Goal: Use online tool/utility: Utilize a website feature to perform a specific function

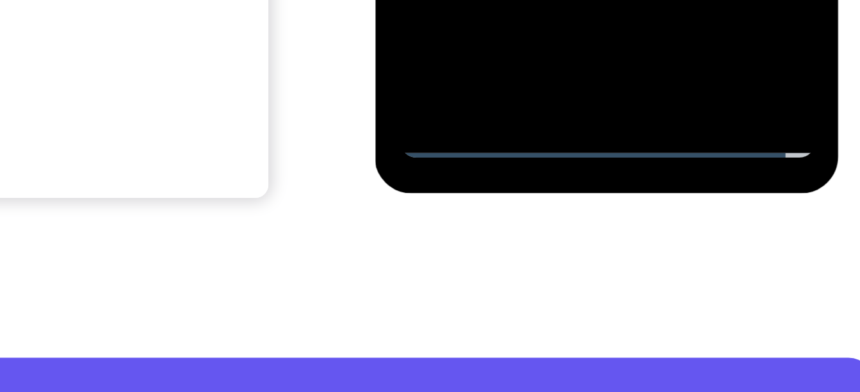
scroll to position [280, 0]
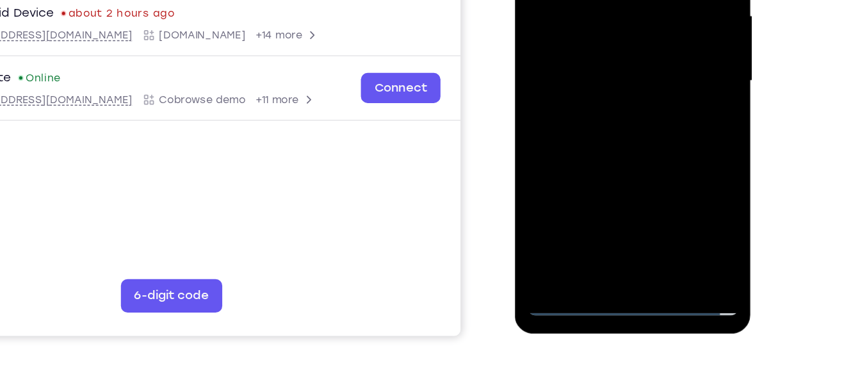
click at [669, 143] on div at bounding box center [605, 23] width 161 height 359
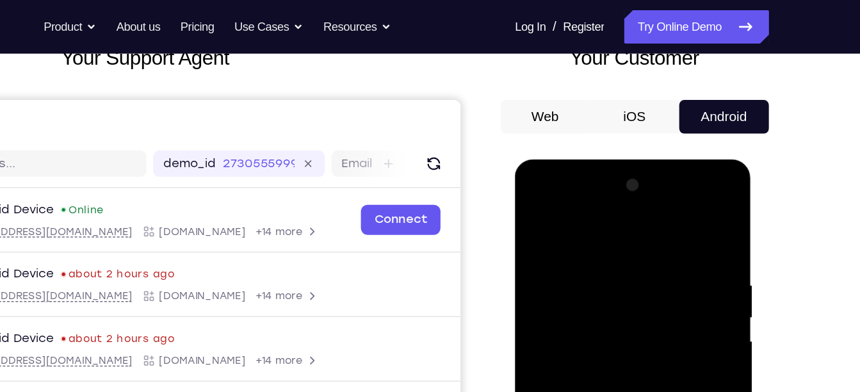
scroll to position [90, 0]
click at [585, 222] on div at bounding box center [605, 348] width 161 height 359
click at [566, 280] on div at bounding box center [605, 348] width 161 height 359
click at [576, 201] on div at bounding box center [605, 348] width 161 height 359
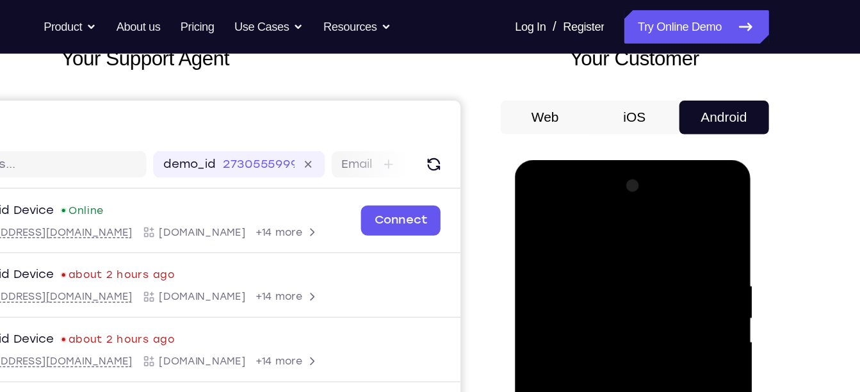
click at [576, 201] on div at bounding box center [605, 348] width 161 height 359
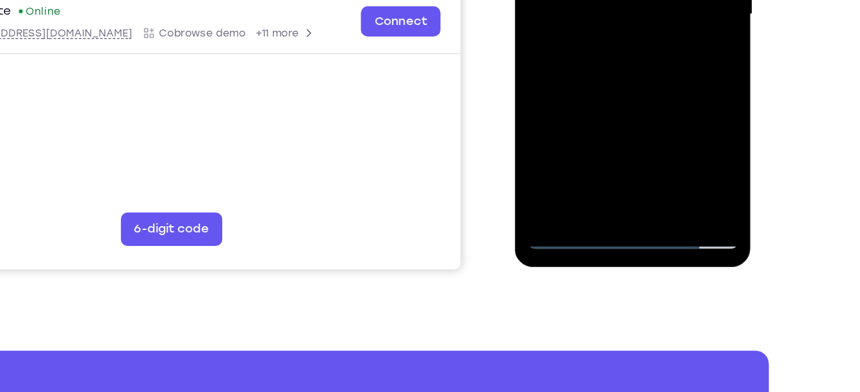
scroll to position [298, 0]
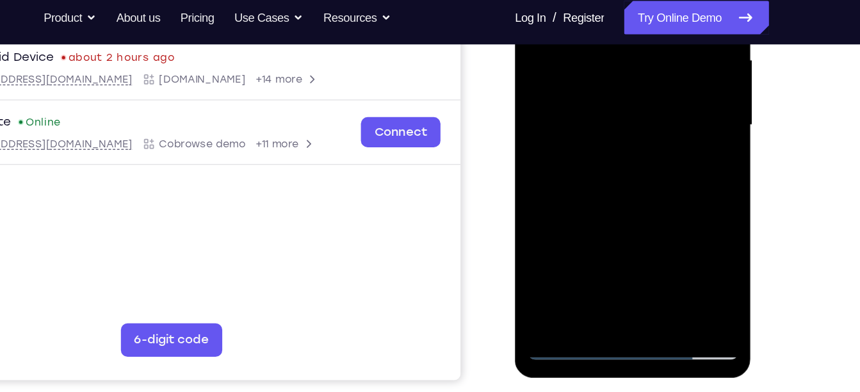
click at [638, 198] on div at bounding box center [605, 68] width 161 height 359
drag, startPoint x: 614, startPoint y: 145, endPoint x: 603, endPoint y: 2, distance: 143.9
click at [603, 2] on div at bounding box center [605, 68] width 161 height 359
drag, startPoint x: 615, startPoint y: 199, endPoint x: 618, endPoint y: 76, distance: 123.0
click at [618, 76] on div at bounding box center [605, 68] width 161 height 359
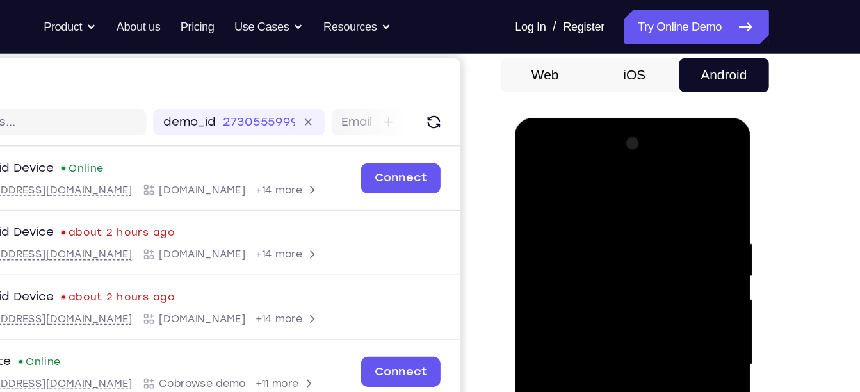
scroll to position [121, 0]
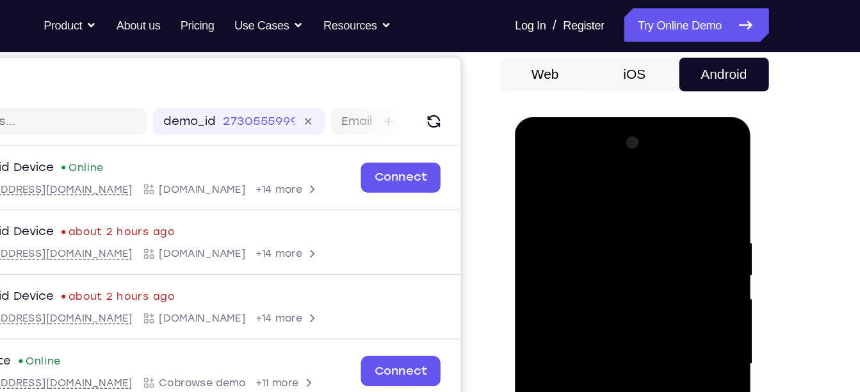
click at [656, 180] on div at bounding box center [605, 306] width 161 height 359
click at [557, 254] on div at bounding box center [605, 306] width 161 height 359
drag, startPoint x: 564, startPoint y: 270, endPoint x: 575, endPoint y: 80, distance: 190.6
click at [575, 117] on html "Online web based iOS Simulators and Android Emulators. Run iPhone, iPad, Mobile…" at bounding box center [606, 309] width 183 height 384
click at [592, 291] on div at bounding box center [605, 306] width 161 height 359
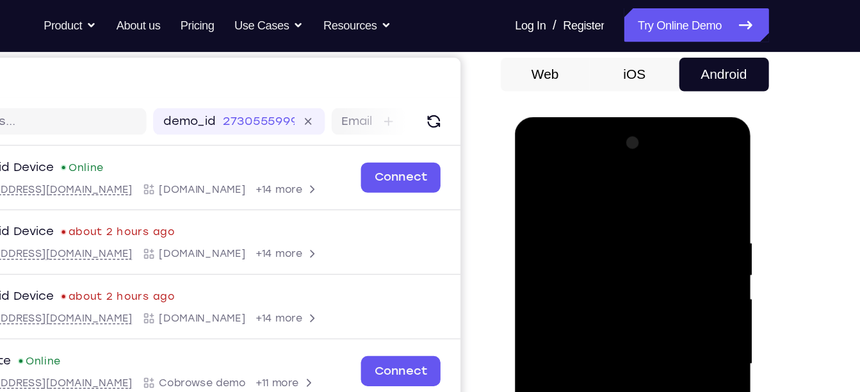
scroll to position [191, 0]
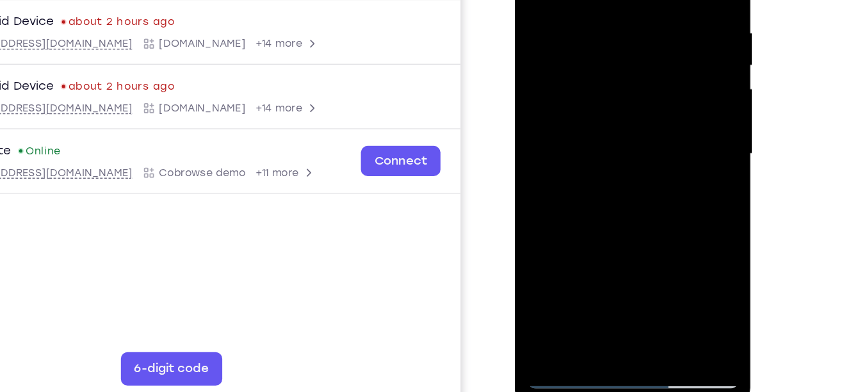
drag, startPoint x: 608, startPoint y: 204, endPoint x: 624, endPoint y: 47, distance: 158.4
click at [624, 47] on div at bounding box center [605, 96] width 161 height 359
drag, startPoint x: 598, startPoint y: 221, endPoint x: 606, endPoint y: 84, distance: 137.3
click at [606, 84] on div at bounding box center [605, 96] width 161 height 359
drag, startPoint x: 605, startPoint y: 182, endPoint x: 617, endPoint y: 37, distance: 145.3
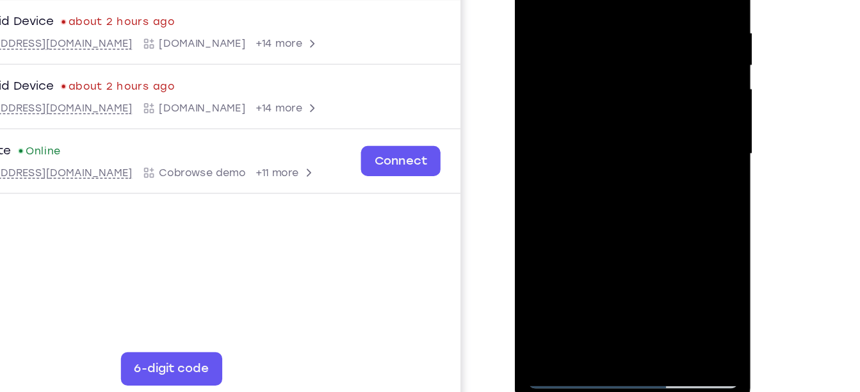
click at [617, 37] on div at bounding box center [605, 96] width 161 height 359
drag, startPoint x: 619, startPoint y: 183, endPoint x: 624, endPoint y: 152, distance: 31.1
click at [624, 152] on div at bounding box center [605, 96] width 161 height 359
drag, startPoint x: 607, startPoint y: 227, endPoint x: 624, endPoint y: 117, distance: 110.8
click at [624, 117] on div at bounding box center [605, 96] width 161 height 359
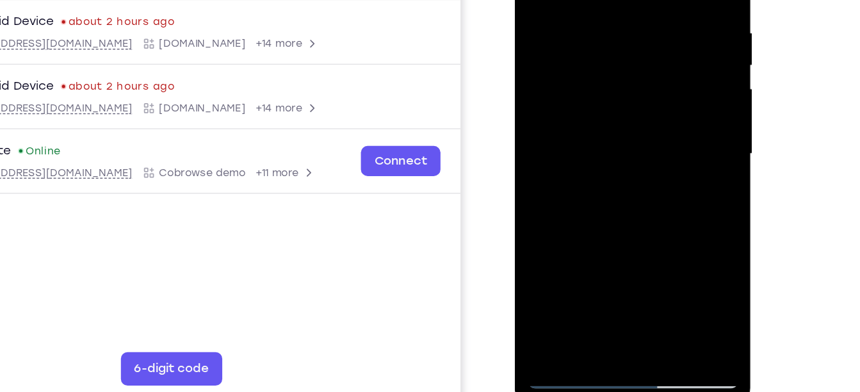
drag, startPoint x: 614, startPoint y: 173, endPoint x: 620, endPoint y: 106, distance: 66.9
click at [620, 106] on div at bounding box center [605, 96] width 161 height 359
drag, startPoint x: 598, startPoint y: 215, endPoint x: 614, endPoint y: 79, distance: 136.8
click at [614, 79] on div at bounding box center [605, 96] width 161 height 359
drag, startPoint x: 607, startPoint y: 204, endPoint x: 616, endPoint y: 115, distance: 89.5
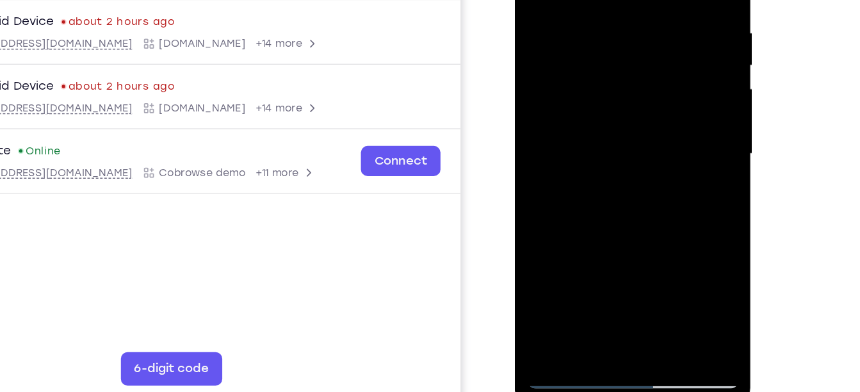
click at [616, 115] on div at bounding box center [605, 96] width 161 height 359
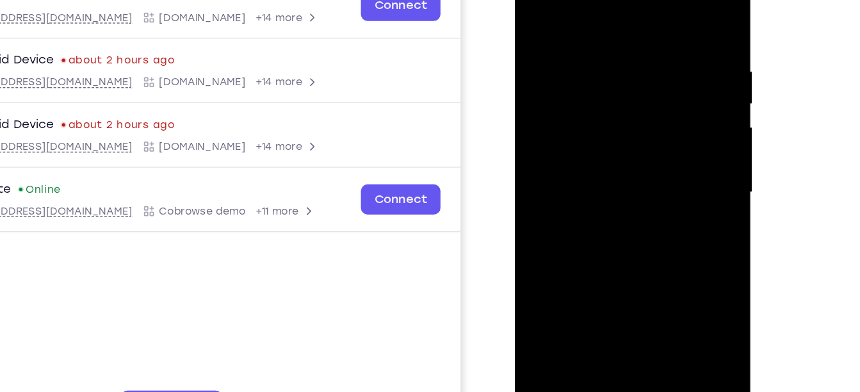
scroll to position [167, 0]
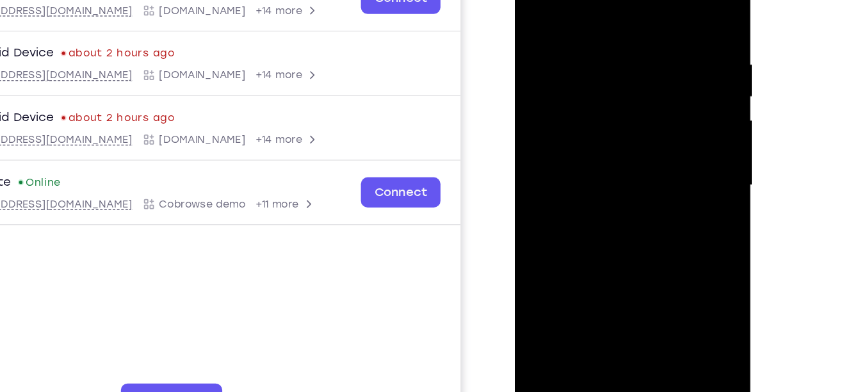
drag, startPoint x: 597, startPoint y: 183, endPoint x: 597, endPoint y: 159, distance: 23.7
click at [597, 159] on div at bounding box center [605, 127] width 161 height 359
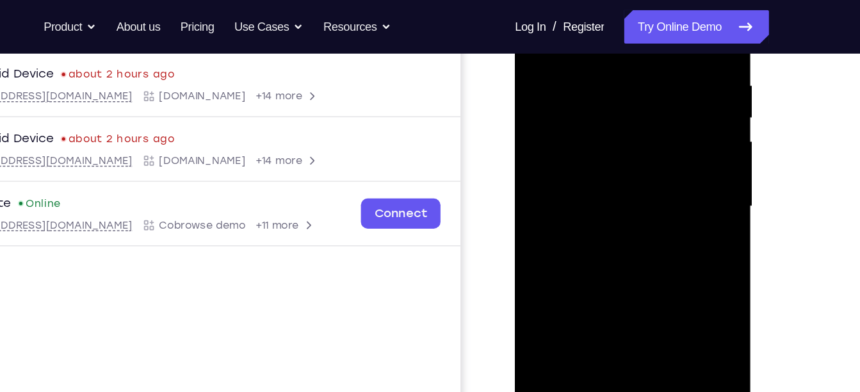
scroll to position [240, 0]
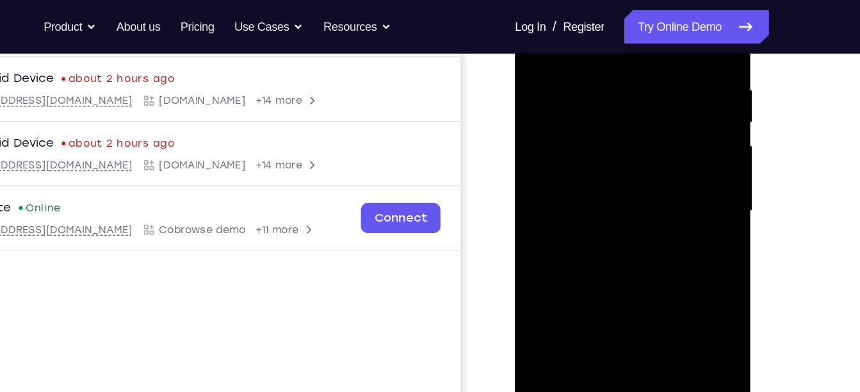
click at [604, 141] on div at bounding box center [605, 153] width 161 height 359
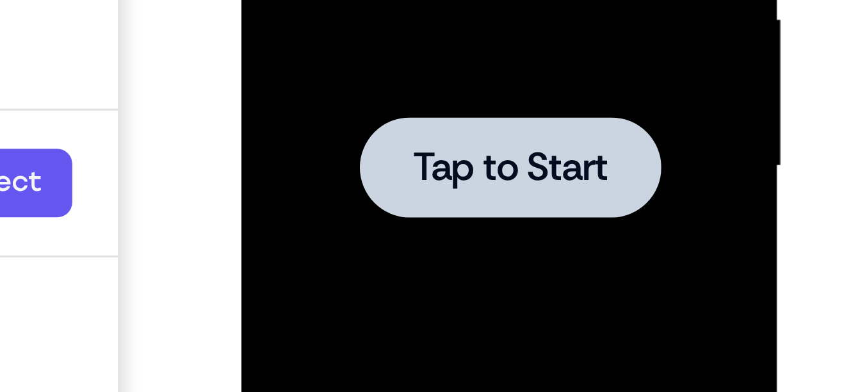
drag, startPoint x: 369, startPoint y: -236, endPoint x: 369, endPoint y: -197, distance: 39.1
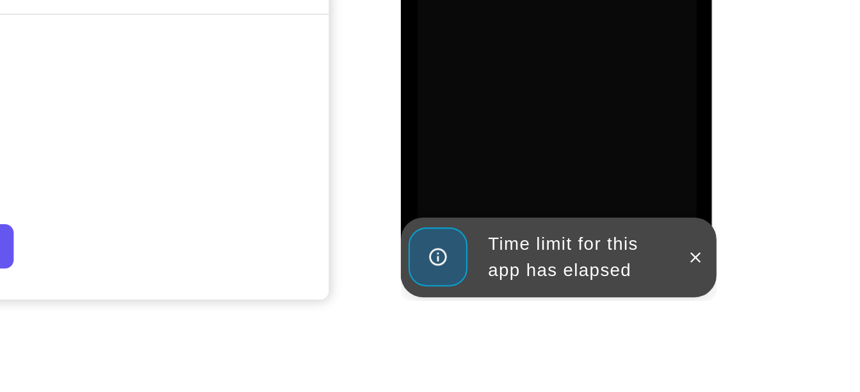
scroll to position [258, 0]
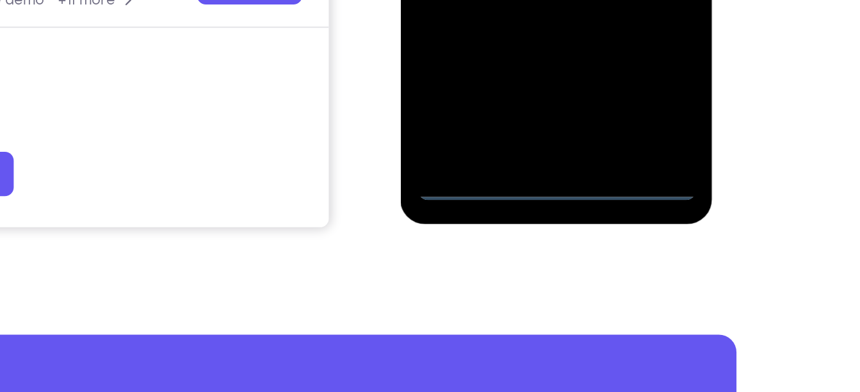
scroll to position [300, 0]
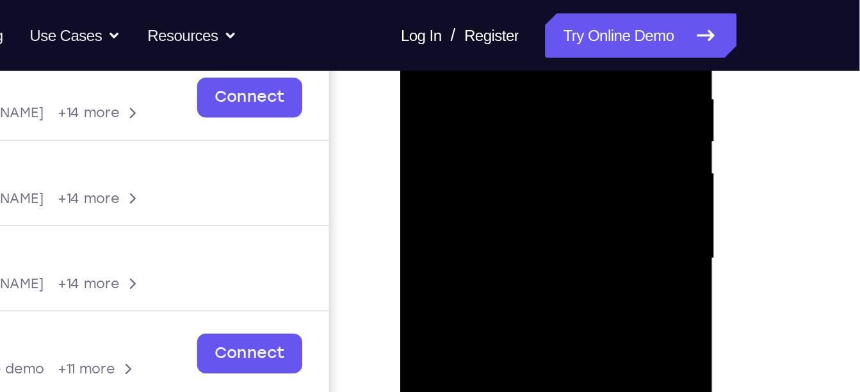
scroll to position [192, 0]
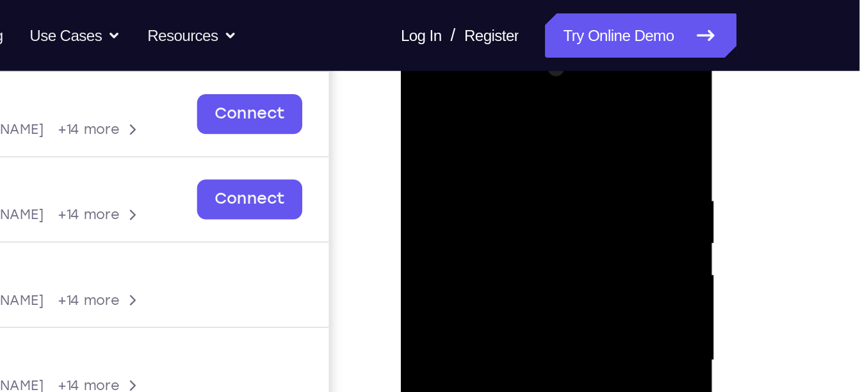
click at [499, 99] on div at bounding box center [491, 223] width 161 height 359
click at [466, 153] on div at bounding box center [491, 223] width 161 height 359
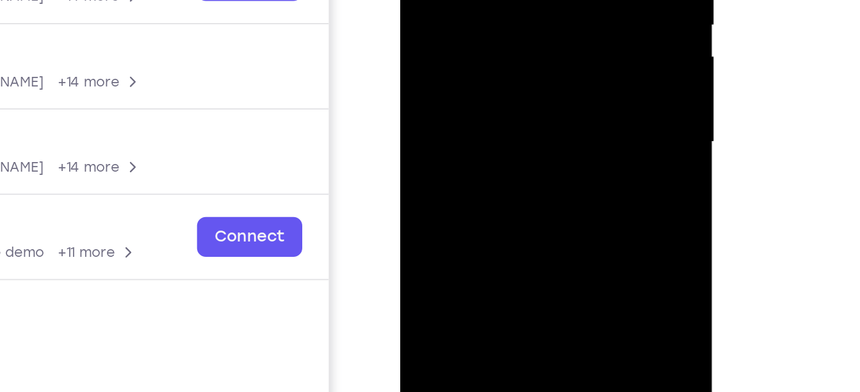
click at [492, 83] on div at bounding box center [491, 5] width 161 height 359
drag, startPoint x: 491, startPoint y: 30, endPoint x: 498, endPoint y: -72, distance: 102.0
click at [498, 0] on div at bounding box center [491, 5] width 161 height 359
drag, startPoint x: 503, startPoint y: 42, endPoint x: 496, endPoint y: 168, distance: 126.4
click at [496, 168] on div at bounding box center [491, 5] width 161 height 359
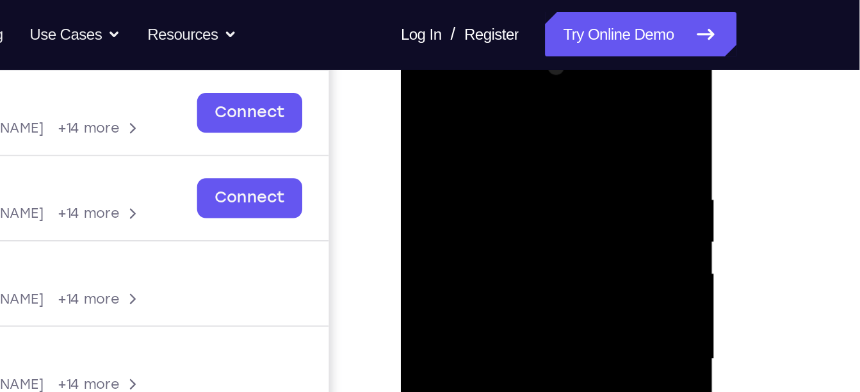
scroll to position [185, 0]
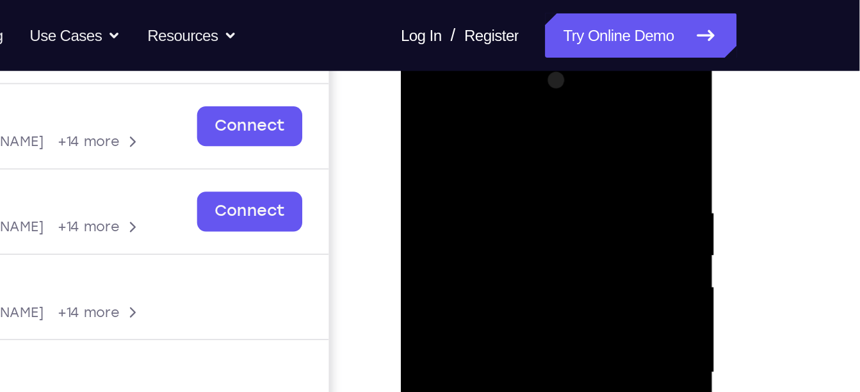
click at [545, 108] on div at bounding box center [491, 235] width 161 height 359
click at [443, 165] on div at bounding box center [491, 235] width 161 height 359
drag, startPoint x: 530, startPoint y: 225, endPoint x: 527, endPoint y: 72, distance: 153.1
click at [527, 72] on div at bounding box center [491, 235] width 161 height 359
drag, startPoint x: 519, startPoint y: 193, endPoint x: 521, endPoint y: 70, distance: 122.4
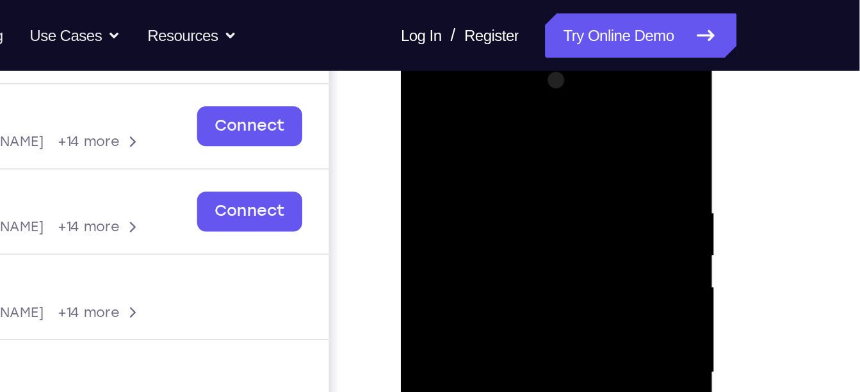
click at [521, 70] on div at bounding box center [491, 235] width 161 height 359
drag, startPoint x: 511, startPoint y: 199, endPoint x: 512, endPoint y: 131, distance: 67.9
click at [512, 131] on div at bounding box center [491, 235] width 161 height 359
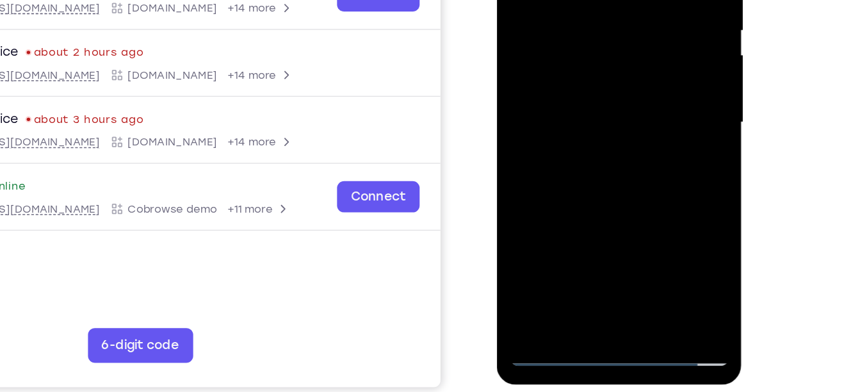
scroll to position [209, 0]
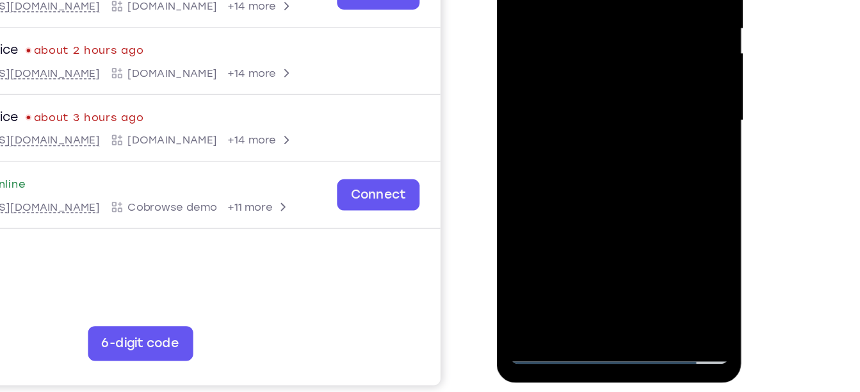
drag, startPoint x: 610, startPoint y: 83, endPoint x: 591, endPoint y: 190, distance: 109.4
click at [591, 190] on div at bounding box center [587, 53] width 161 height 359
drag, startPoint x: 592, startPoint y: 43, endPoint x: 592, endPoint y: 31, distance: 11.5
click at [592, 31] on div at bounding box center [587, 53] width 161 height 359
drag, startPoint x: 583, startPoint y: 94, endPoint x: 587, endPoint y: -72, distance: 165.3
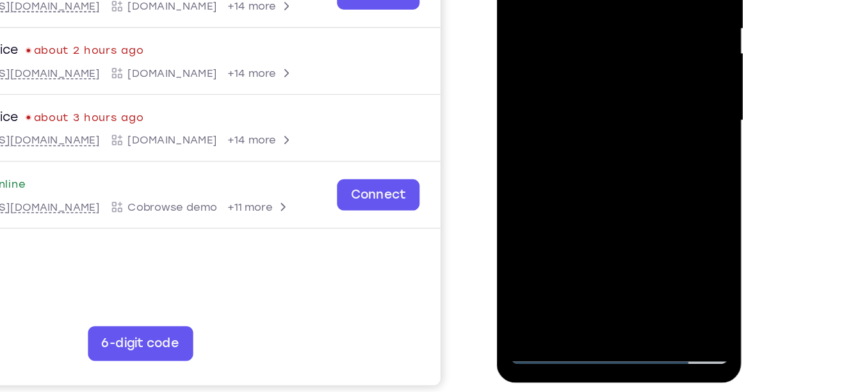
click at [587, 0] on div at bounding box center [587, 53] width 161 height 359
drag, startPoint x: 599, startPoint y: 109, endPoint x: 601, endPoint y: -56, distance: 164.6
click at [601, 0] on div at bounding box center [587, 53] width 161 height 359
drag, startPoint x: 605, startPoint y: 95, endPoint x: 615, endPoint y: -4, distance: 99.7
click at [615, 0] on div at bounding box center [587, 53] width 161 height 359
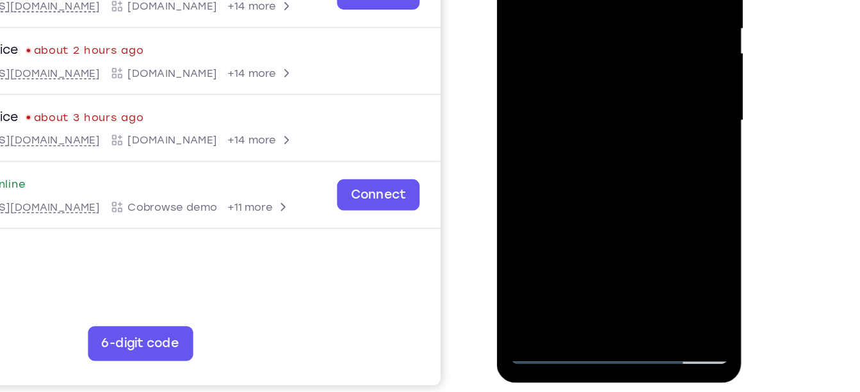
drag, startPoint x: 607, startPoint y: 132, endPoint x: 616, endPoint y: -5, distance: 137.4
click at [616, 0] on div at bounding box center [587, 53] width 161 height 359
drag, startPoint x: 609, startPoint y: 107, endPoint x: 616, endPoint y: -36, distance: 143.1
click at [616, 0] on div at bounding box center [587, 53] width 161 height 359
drag, startPoint x: 568, startPoint y: 91, endPoint x: 574, endPoint y: 14, distance: 77.1
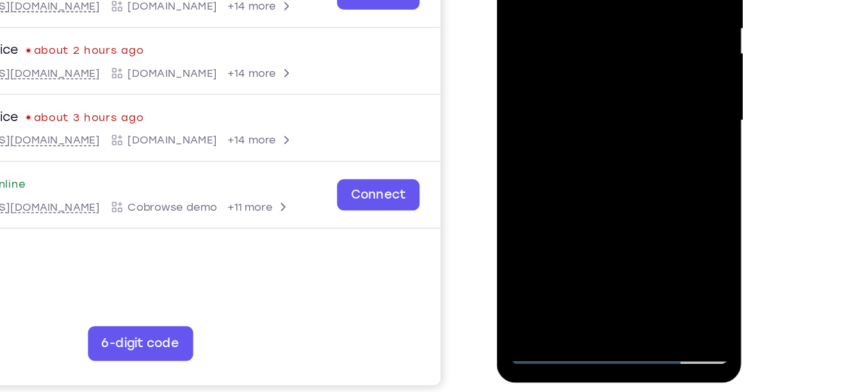
click at [574, 14] on div at bounding box center [587, 53] width 161 height 359
drag, startPoint x: 594, startPoint y: 83, endPoint x: 584, endPoint y: -45, distance: 129.2
click at [584, 0] on div at bounding box center [587, 53] width 161 height 359
drag, startPoint x: 609, startPoint y: 80, endPoint x: 609, endPoint y: 65, distance: 15.4
click at [609, 65] on div at bounding box center [587, 53] width 161 height 359
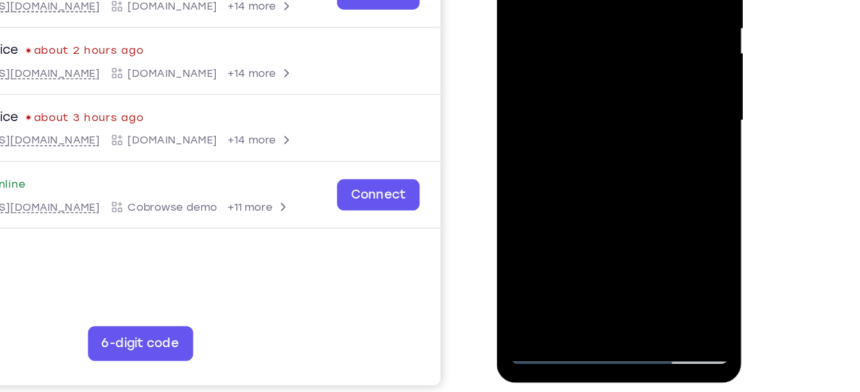
drag, startPoint x: 568, startPoint y: 48, endPoint x: 566, endPoint y: -85, distance: 133.2
click at [566, 0] on div at bounding box center [587, 53] width 161 height 359
drag, startPoint x: 566, startPoint y: 76, endPoint x: 568, endPoint y: -29, distance: 104.4
click at [568, 0] on div at bounding box center [587, 53] width 161 height 359
drag, startPoint x: 594, startPoint y: 73, endPoint x: 602, endPoint y: -69, distance: 141.8
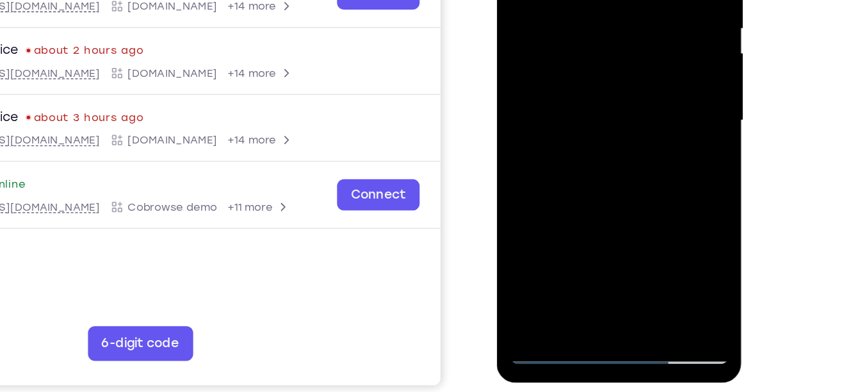
click at [602, 0] on div at bounding box center [587, 53] width 161 height 359
drag, startPoint x: 603, startPoint y: 88, endPoint x: 605, endPoint y: -51, distance: 138.4
click at [605, 0] on div at bounding box center [587, 53] width 161 height 359
drag, startPoint x: 598, startPoint y: 82, endPoint x: 610, endPoint y: -57, distance: 139.5
click at [610, 0] on div at bounding box center [587, 53] width 161 height 359
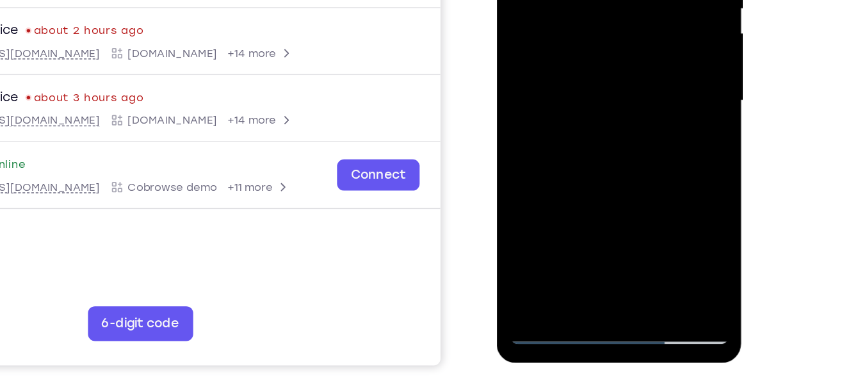
scroll to position [222, 0]
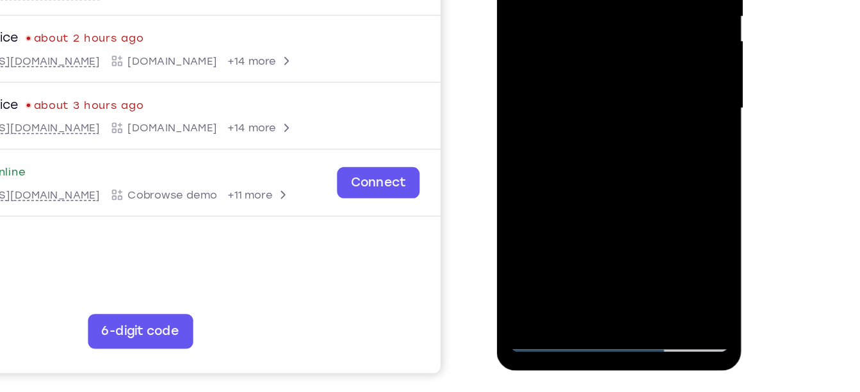
drag, startPoint x: 604, startPoint y: 71, endPoint x: 605, endPoint y: -45, distance: 115.9
click at [605, 0] on div at bounding box center [587, 41] width 161 height 359
drag, startPoint x: 598, startPoint y: 58, endPoint x: 601, endPoint y: -69, distance: 127.5
click at [601, 0] on div at bounding box center [587, 41] width 161 height 359
drag, startPoint x: 605, startPoint y: 78, endPoint x: 603, endPoint y: -44, distance: 121.7
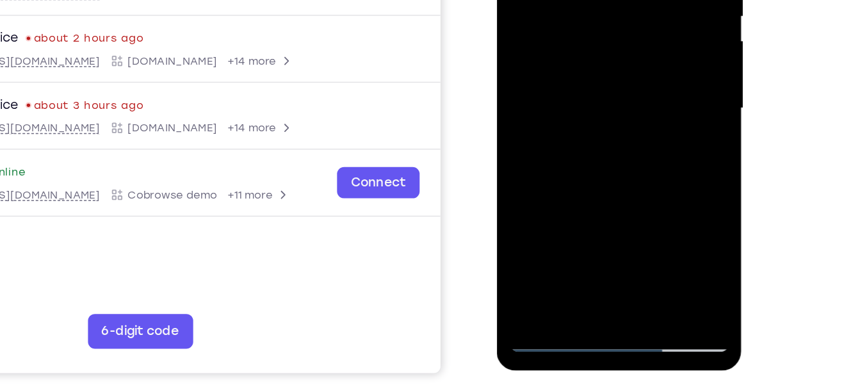
click at [603, 0] on div at bounding box center [587, 41] width 161 height 359
drag, startPoint x: 571, startPoint y: 56, endPoint x: 580, endPoint y: -34, distance: 90.7
click at [580, 0] on div at bounding box center [587, 41] width 161 height 359
drag, startPoint x: 600, startPoint y: 107, endPoint x: 596, endPoint y: -40, distance: 147.4
click at [596, 0] on div at bounding box center [587, 41] width 161 height 359
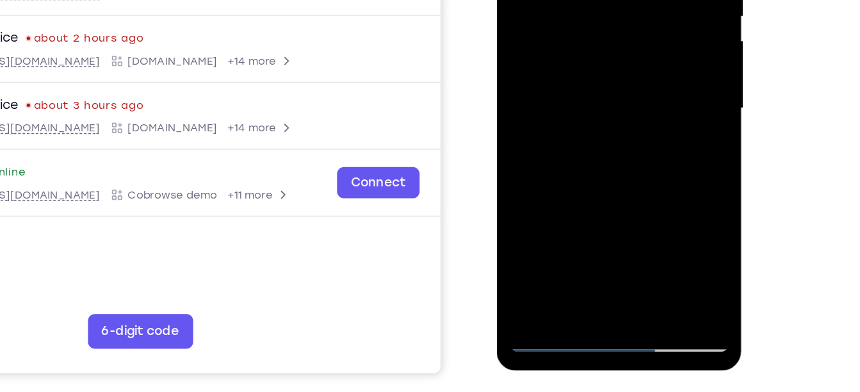
drag, startPoint x: 606, startPoint y: 85, endPoint x: 597, endPoint y: -88, distance: 173.2
click at [597, 0] on div at bounding box center [587, 41] width 161 height 359
drag, startPoint x: 616, startPoint y: 63, endPoint x: 614, endPoint y: -76, distance: 139.7
click at [614, 0] on div at bounding box center [587, 41] width 161 height 359
drag, startPoint x: 611, startPoint y: 53, endPoint x: 612, endPoint y: 34, distance: 19.3
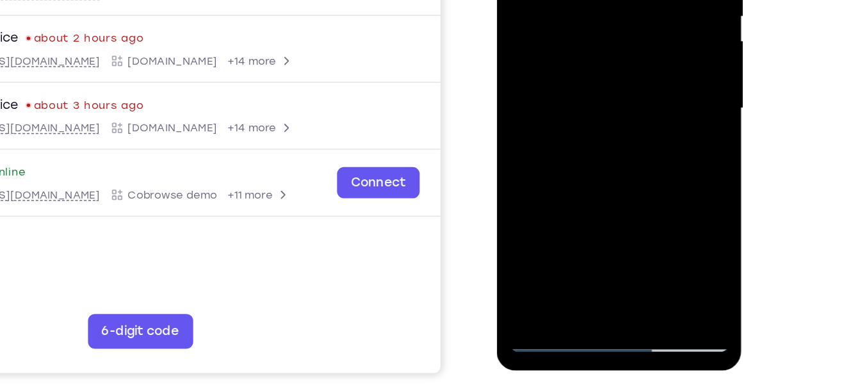
click at [612, 34] on div at bounding box center [587, 41] width 161 height 359
drag, startPoint x: 552, startPoint y: 101, endPoint x: 572, endPoint y: -69, distance: 171.5
click at [572, 0] on div at bounding box center [587, 41] width 161 height 359
drag, startPoint x: 594, startPoint y: 51, endPoint x: 595, endPoint y: -40, distance: 91.0
click at [595, 0] on div at bounding box center [587, 41] width 161 height 359
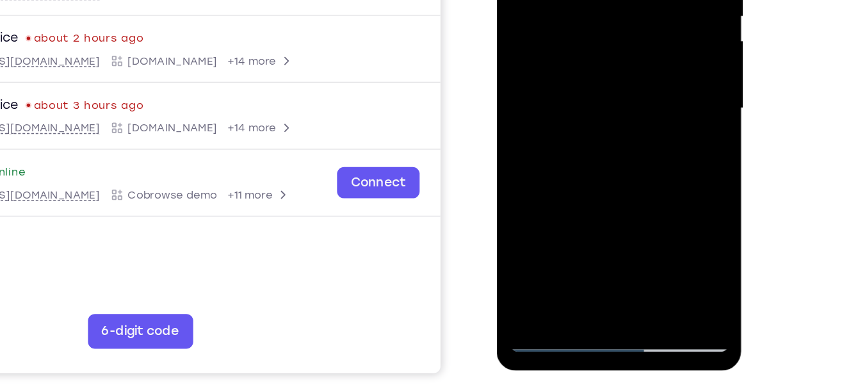
drag, startPoint x: 604, startPoint y: 28, endPoint x: 600, endPoint y: -86, distance: 113.4
click at [600, 0] on div at bounding box center [587, 41] width 161 height 359
drag, startPoint x: 584, startPoint y: 111, endPoint x: 587, endPoint y: -51, distance: 162.7
click at [587, 0] on div at bounding box center [587, 41] width 161 height 359
drag, startPoint x: 612, startPoint y: 83, endPoint x: 617, endPoint y: -88, distance: 171.1
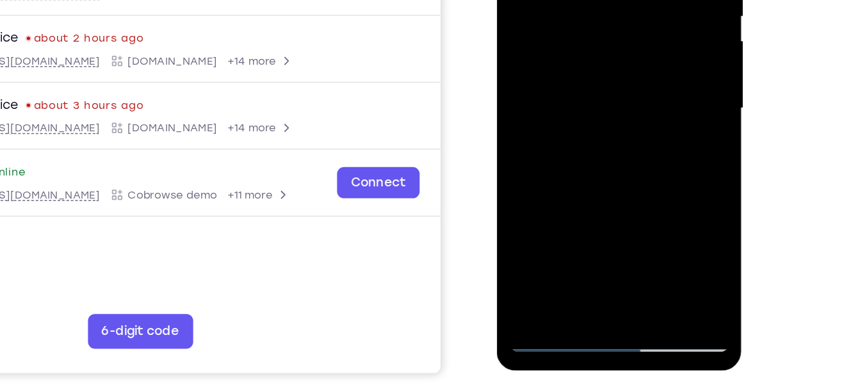
click at [617, 0] on div at bounding box center [587, 41] width 161 height 359
click at [621, 179] on div at bounding box center [587, 41] width 161 height 359
drag, startPoint x: 598, startPoint y: 87, endPoint x: 614, endPoint y: -83, distance: 171.1
click at [614, 0] on div at bounding box center [587, 41] width 161 height 359
drag, startPoint x: 610, startPoint y: 63, endPoint x: 616, endPoint y: -88, distance: 151.3
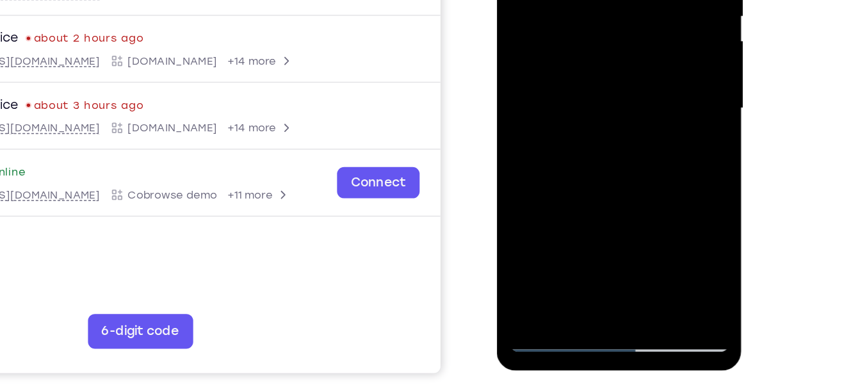
click at [616, 0] on div at bounding box center [587, 41] width 161 height 359
drag, startPoint x: 559, startPoint y: 72, endPoint x: 569, endPoint y: -86, distance: 158.6
click at [569, 0] on div at bounding box center [587, 41] width 161 height 359
drag, startPoint x: 598, startPoint y: 83, endPoint x: 595, endPoint y: -44, distance: 127.5
click at [595, 0] on div at bounding box center [587, 41] width 161 height 359
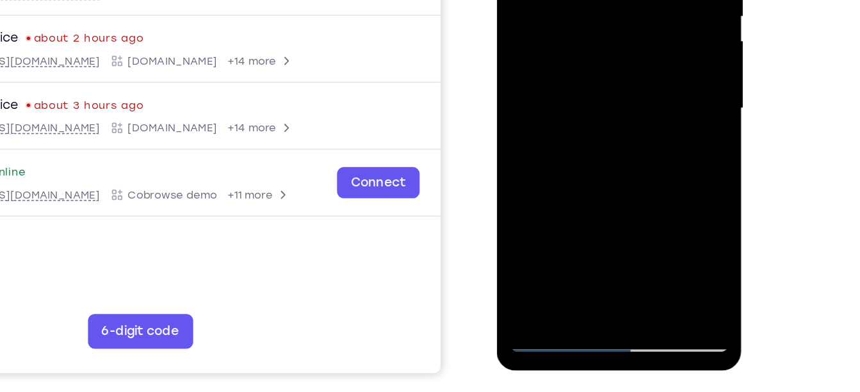
click at [587, 65] on div at bounding box center [587, 41] width 161 height 359
drag, startPoint x: 576, startPoint y: 87, endPoint x: 578, endPoint y: -78, distance: 165.3
click at [578, 0] on div at bounding box center [587, 41] width 161 height 359
drag, startPoint x: 587, startPoint y: 20, endPoint x: 591, endPoint y: -88, distance: 108.3
click at [591, 0] on div at bounding box center [587, 41] width 161 height 359
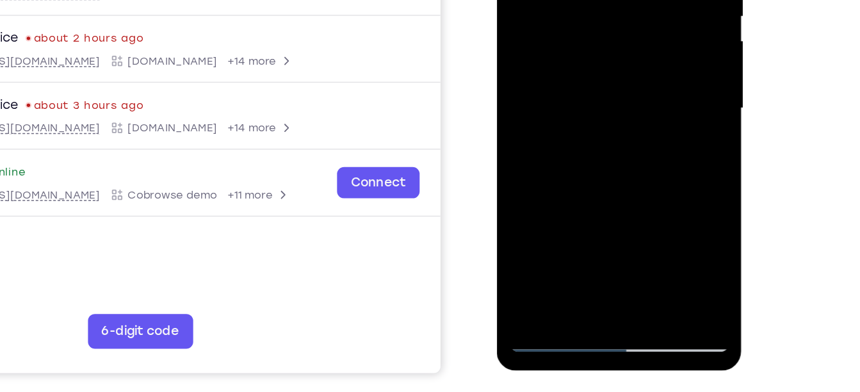
drag, startPoint x: 607, startPoint y: 68, endPoint x: 605, endPoint y: -88, distance: 155.7
click at [605, 0] on div at bounding box center [587, 41] width 161 height 359
drag, startPoint x: 585, startPoint y: 46, endPoint x: 602, endPoint y: -88, distance: 134.9
click at [602, 0] on div at bounding box center [587, 41] width 161 height 359
drag, startPoint x: 590, startPoint y: 94, endPoint x: 589, endPoint y: -63, distance: 157.6
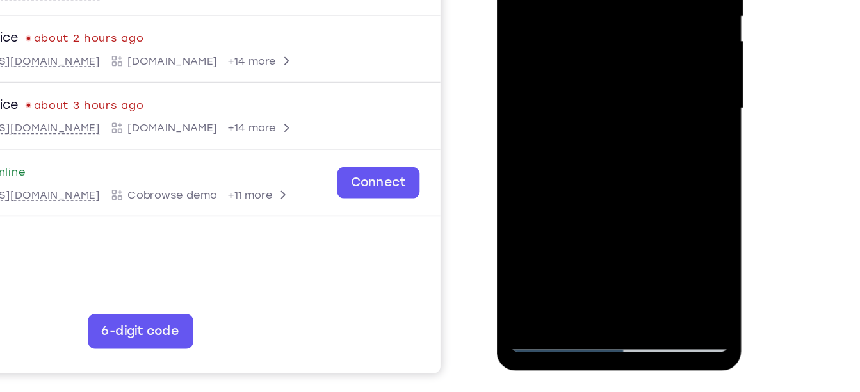
click at [589, 0] on div at bounding box center [587, 41] width 161 height 359
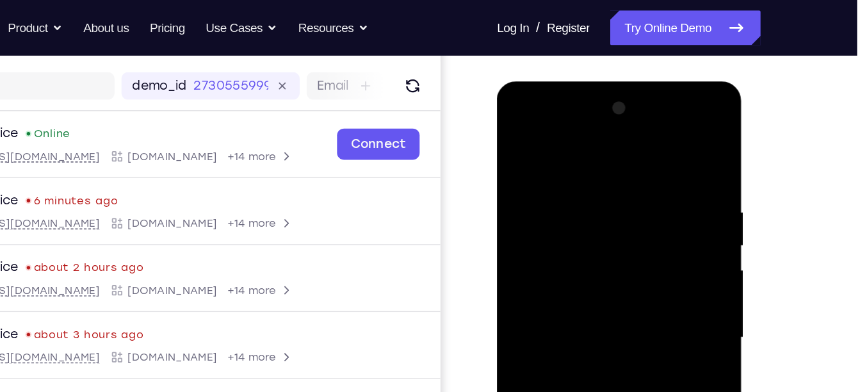
scroll to position [150, 0]
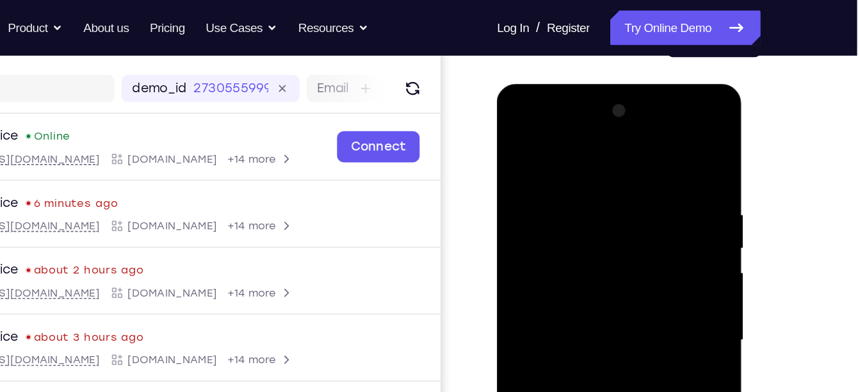
click at [641, 147] on div at bounding box center [587, 273] width 161 height 359
drag, startPoint x: 614, startPoint y: 274, endPoint x: 598, endPoint y: 86, distance: 188.4
click at [598, 86] on div at bounding box center [587, 275] width 181 height 382
drag, startPoint x: 606, startPoint y: 249, endPoint x: 606, endPoint y: 211, distance: 38.4
click at [606, 211] on div at bounding box center [587, 273] width 161 height 359
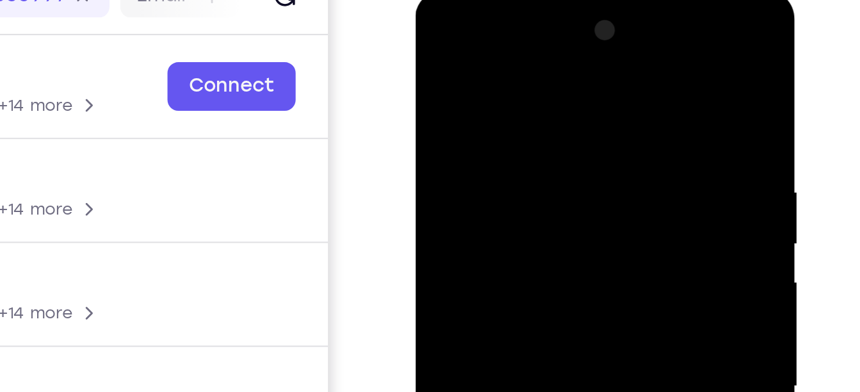
drag, startPoint x: 515, startPoint y: 138, endPoint x: 515, endPoint y: 31, distance: 107.6
click at [515, 31] on div at bounding box center [505, 178] width 161 height 359
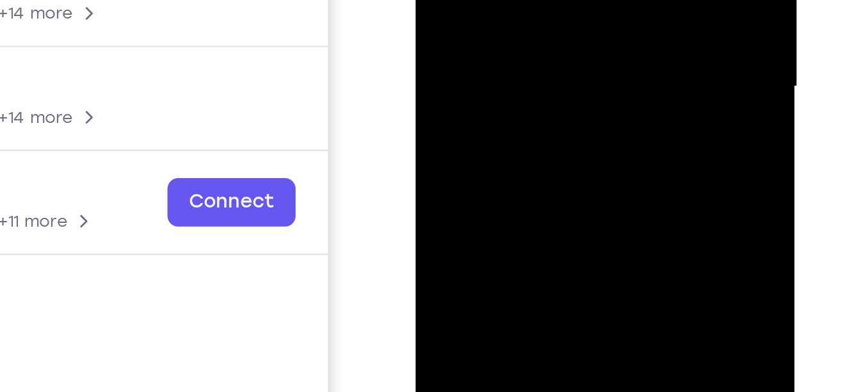
scroll to position [154, 0]
drag, startPoint x: 523, startPoint y: -49, endPoint x: 521, endPoint y: -132, distance: 82.6
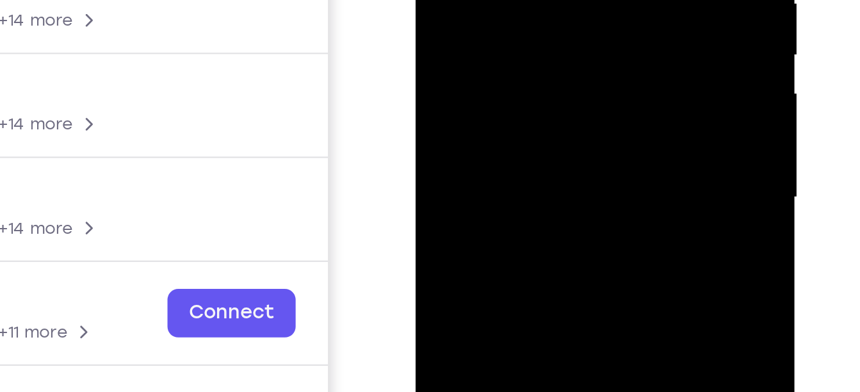
drag, startPoint x: 564, startPoint y: -51, endPoint x: 552, endPoint y: -97, distance: 47.7
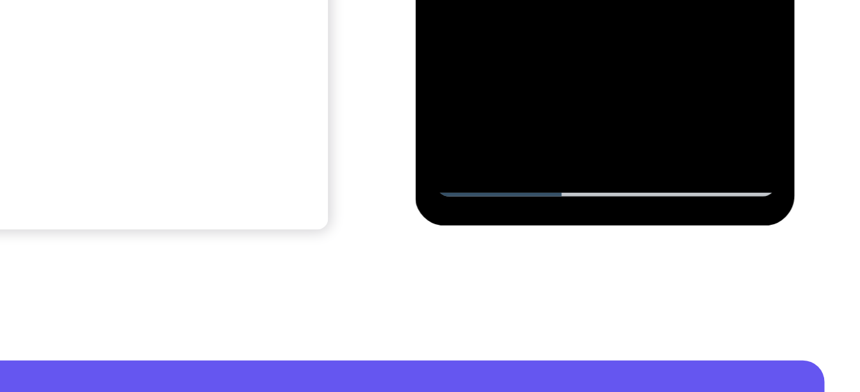
scroll to position [292, 0]
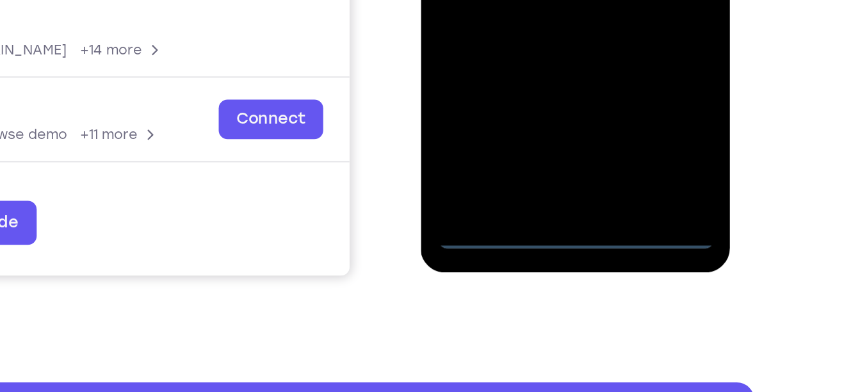
scroll to position [275, 0]
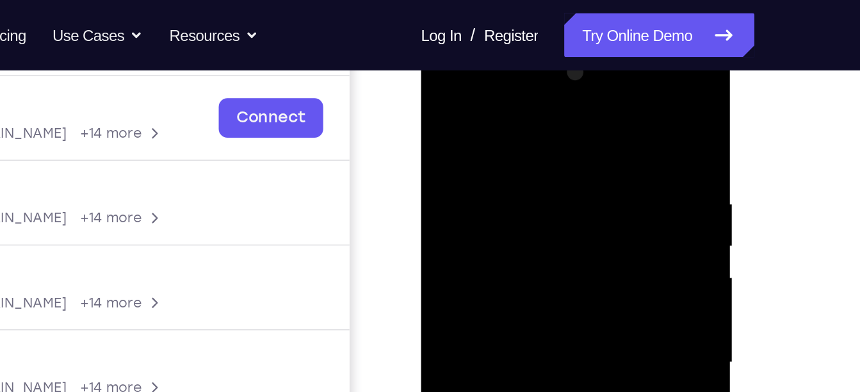
scroll to position [185, 0]
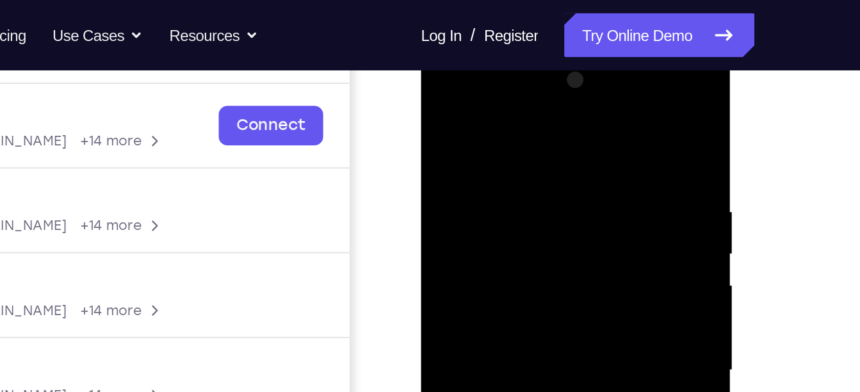
click at [501, 106] on div at bounding box center [510, 235] width 161 height 359
click at [481, 162] on div at bounding box center [510, 235] width 161 height 359
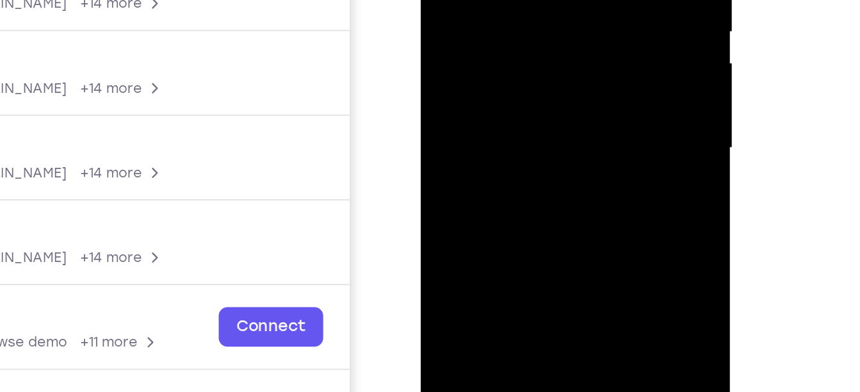
click at [512, 99] on div at bounding box center [510, 13] width 161 height 359
drag, startPoint x: 514, startPoint y: 66, endPoint x: 518, endPoint y: 33, distance: 33.5
click at [518, 33] on div at bounding box center [510, 13] width 161 height 359
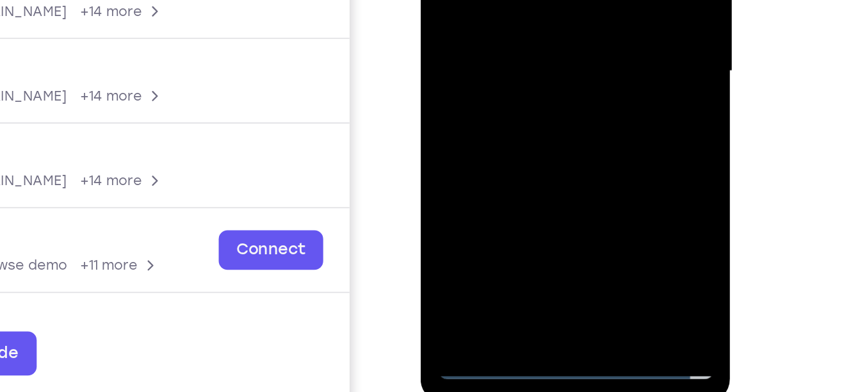
drag, startPoint x: 535, startPoint y: 49, endPoint x: 536, endPoint y: -56, distance: 104.4
drag, startPoint x: 525, startPoint y: 69, endPoint x: 535, endPoint y: 12, distance: 57.8
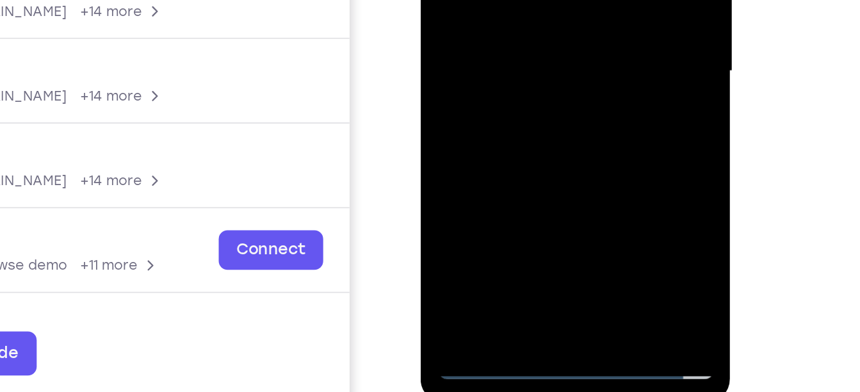
drag, startPoint x: 547, startPoint y: 34, endPoint x: 550, endPoint y: 6, distance: 27.7
drag, startPoint x: 505, startPoint y: -12, endPoint x: 503, endPoint y: 3, distance: 15.0
drag, startPoint x: 512, startPoint y: 29, endPoint x: 517, endPoint y: -37, distance: 66.8
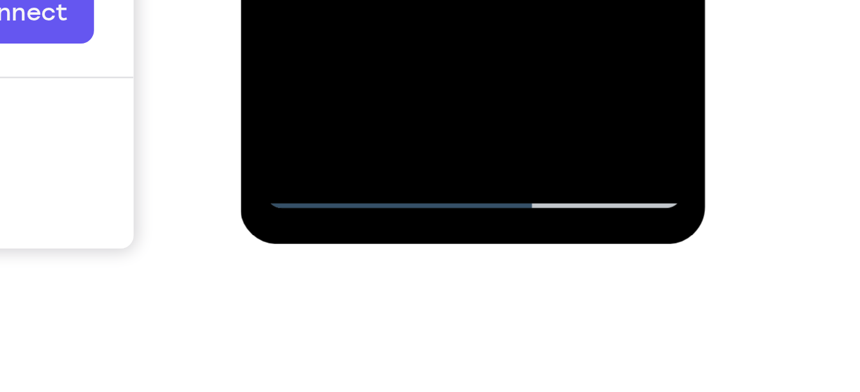
scroll to position [259, 0]
